Goal: Transaction & Acquisition: Subscribe to service/newsletter

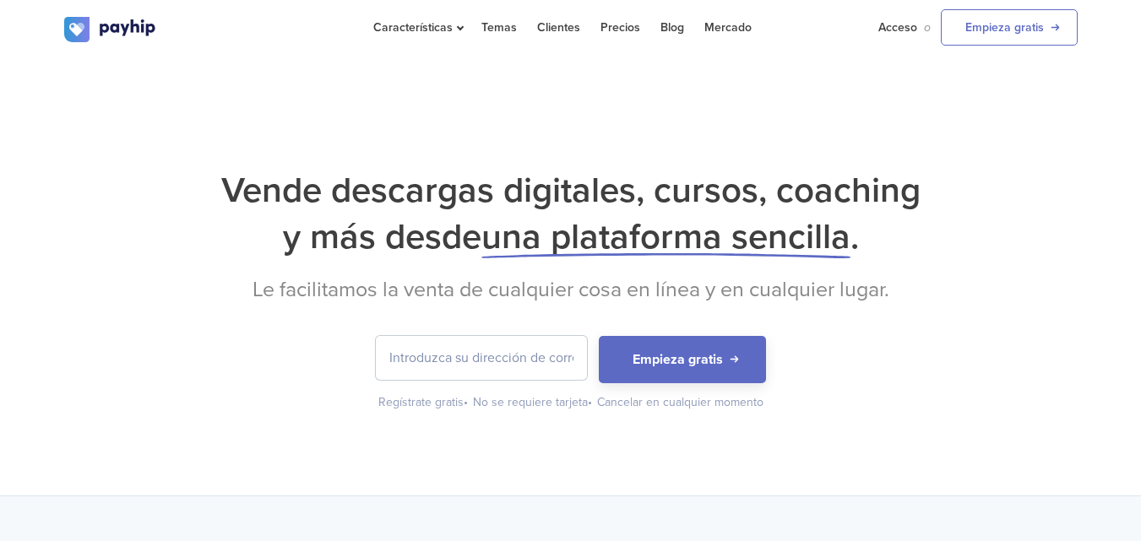
click at [501, 369] on input "email" at bounding box center [481, 358] width 211 height 44
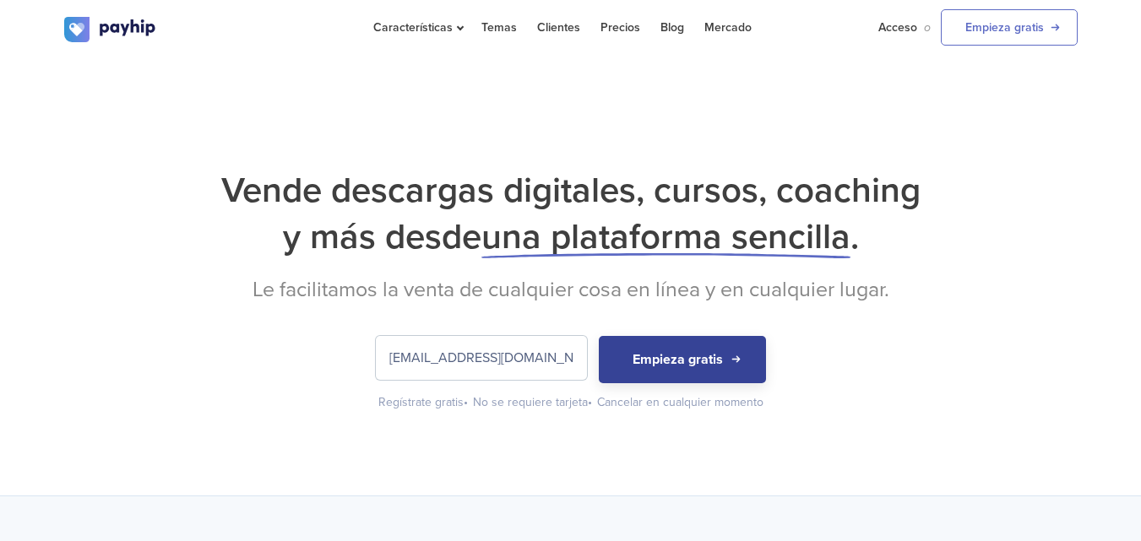
type input "[EMAIL_ADDRESS][DOMAIN_NAME]"
click at [754, 364] on button "Empieza gratis" at bounding box center [682, 359] width 167 height 47
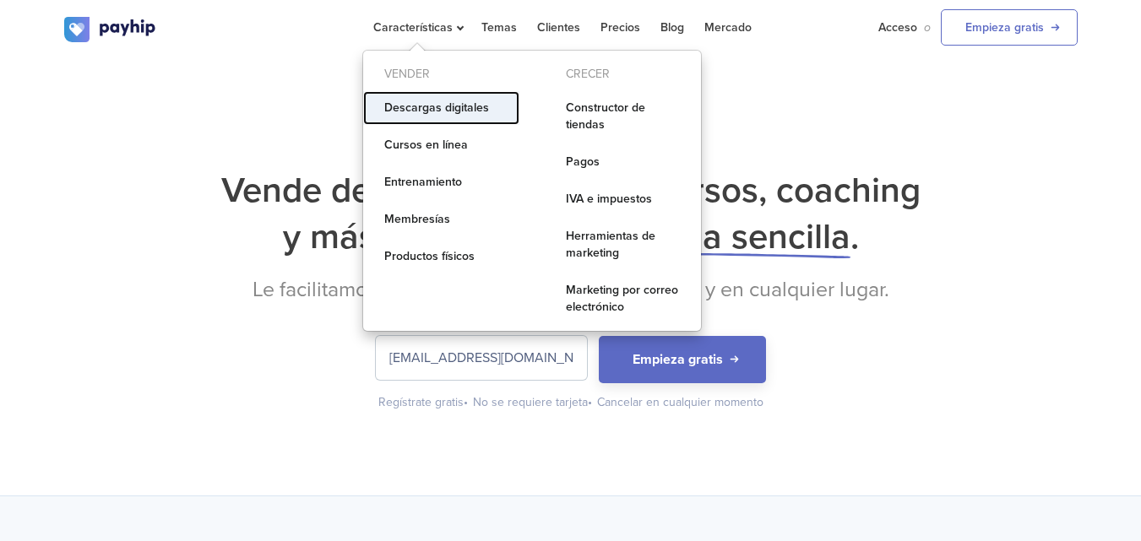
click at [450, 101] on font "Descargas digitales" at bounding box center [436, 107] width 105 height 14
